Goal: Transaction & Acquisition: Book appointment/travel/reservation

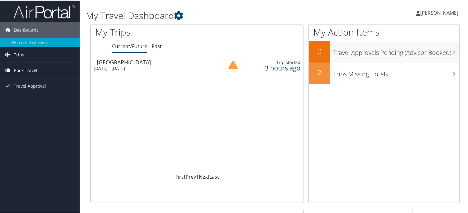
click at [31, 68] on span "Book Travel" at bounding box center [26, 69] width 24 height 15
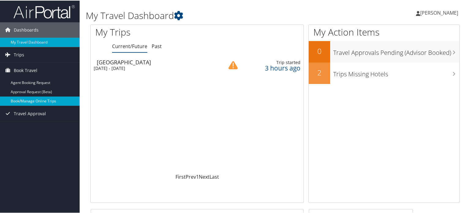
click at [41, 101] on link "Book/Manage Online Trips" at bounding box center [40, 100] width 80 height 9
